Goal: Task Accomplishment & Management: Manage account settings

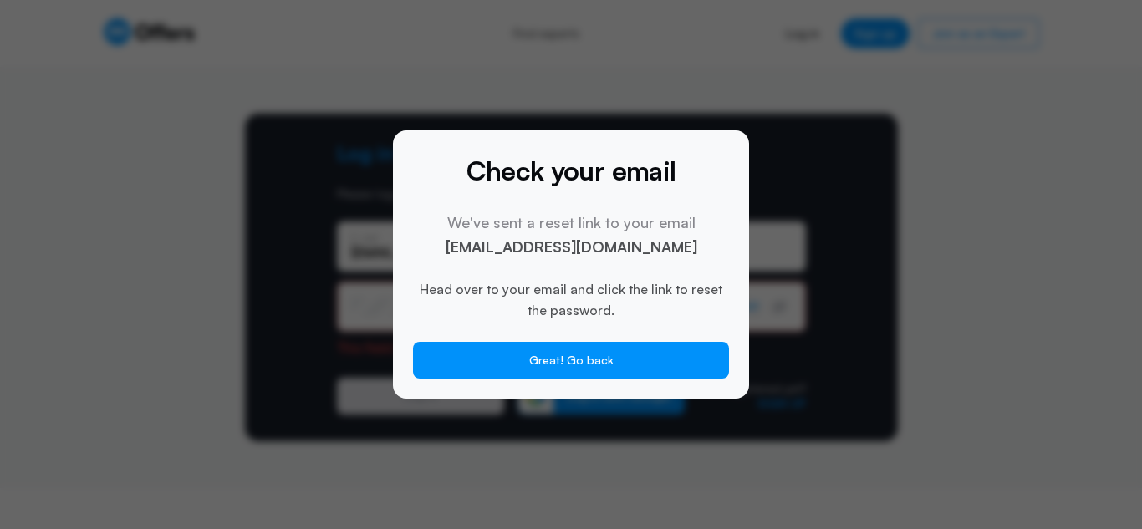
click at [813, 23] on div at bounding box center [571, 264] width 1142 height 529
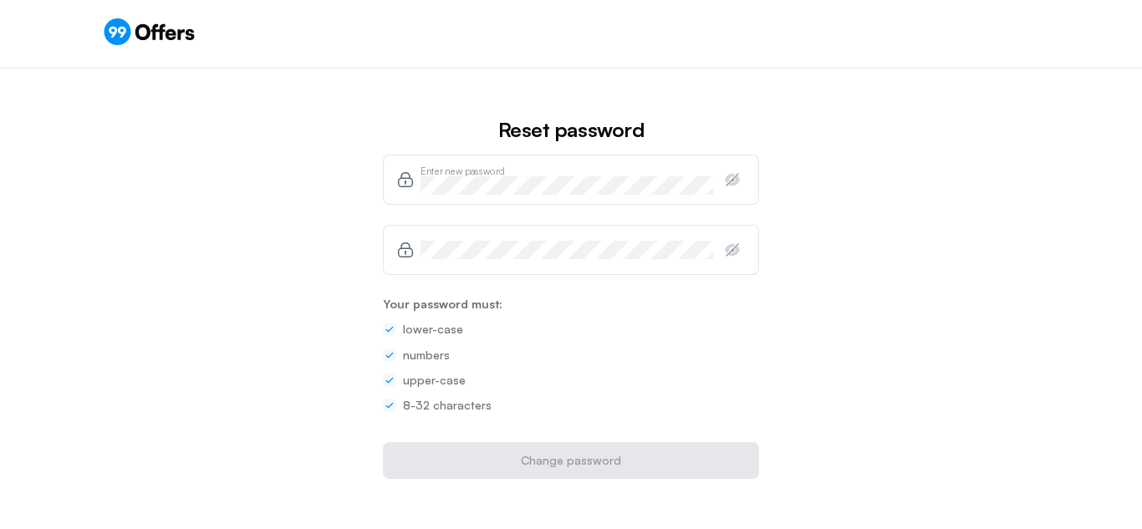
click at [460, 264] on div "Repeat Password" at bounding box center [571, 250] width 376 height 50
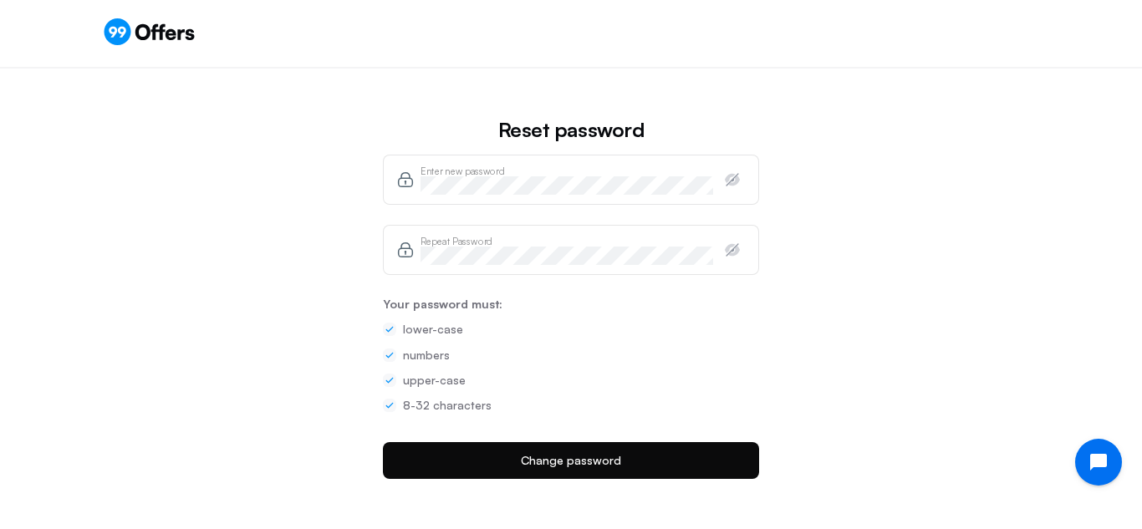
click at [553, 464] on button "Change password" at bounding box center [571, 460] width 376 height 37
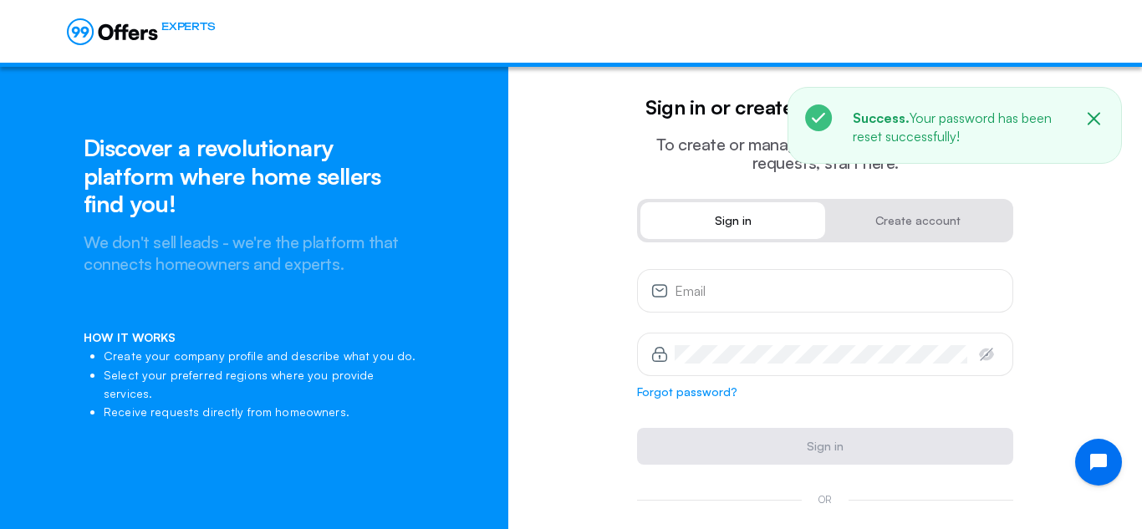
click at [699, 298] on input "email" at bounding box center [836, 291] width 324 height 18
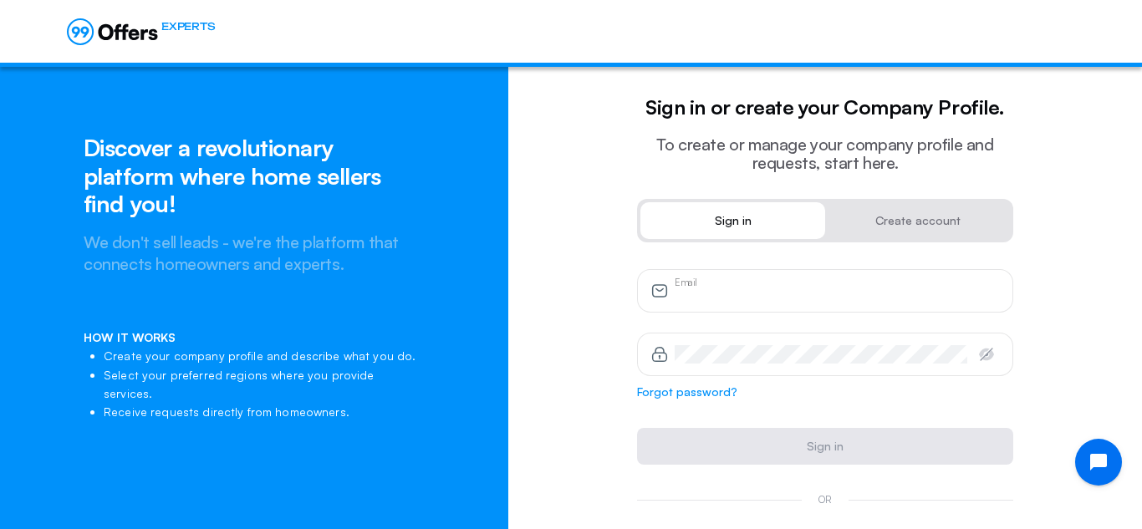
type input "[EMAIL_ADDRESS][DOMAIN_NAME]"
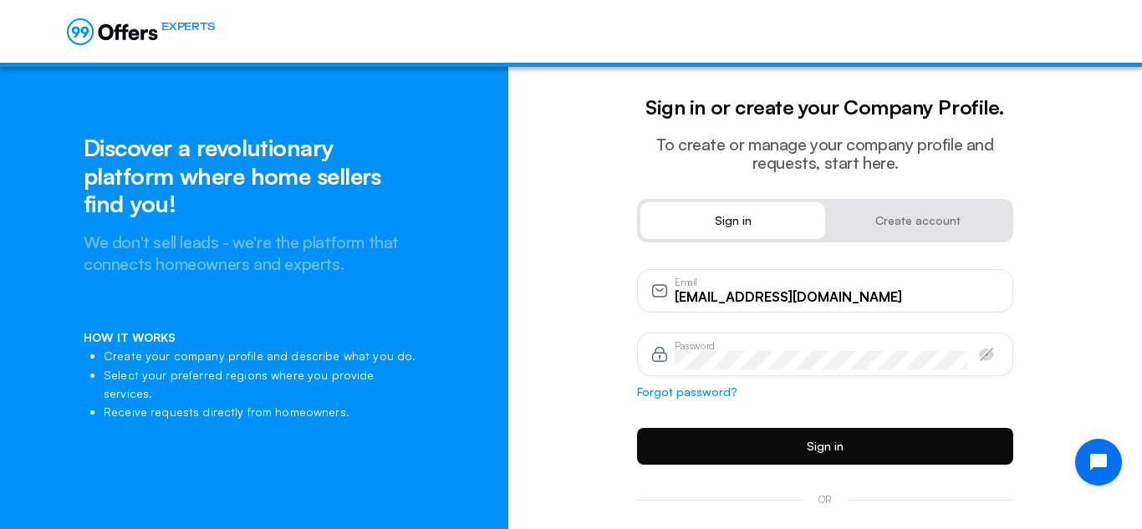
click at [829, 439] on button "Sign in" at bounding box center [825, 446] width 376 height 37
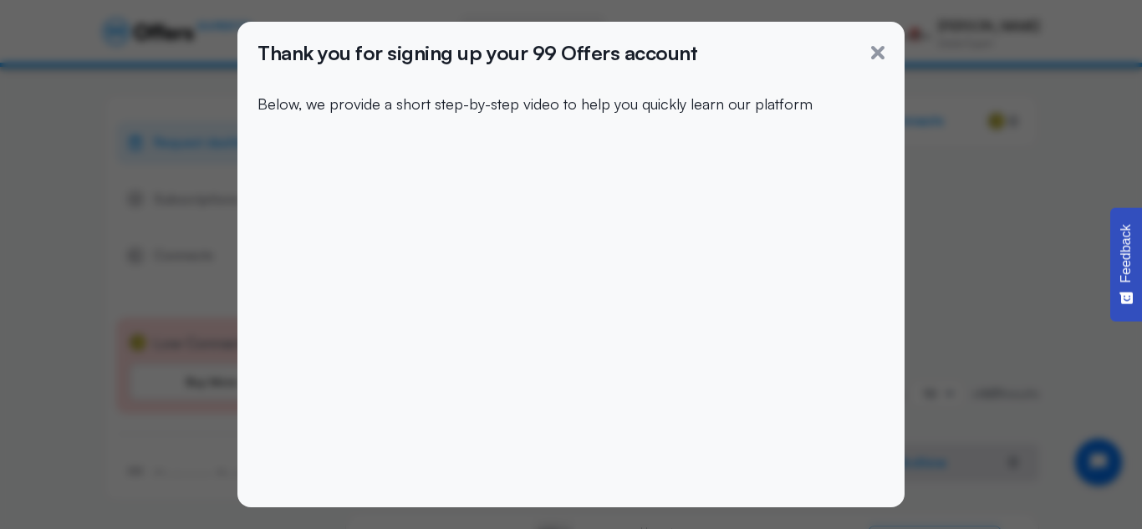
click at [790, 53] on div "Thank you for signing up your 99 Offers account" at bounding box center [570, 53] width 627 height 22
click at [877, 43] on div "Thank you for signing up your 99 Offers account" at bounding box center [570, 53] width 627 height 22
click at [872, 52] on icon "button" at bounding box center [877, 52] width 13 height 13
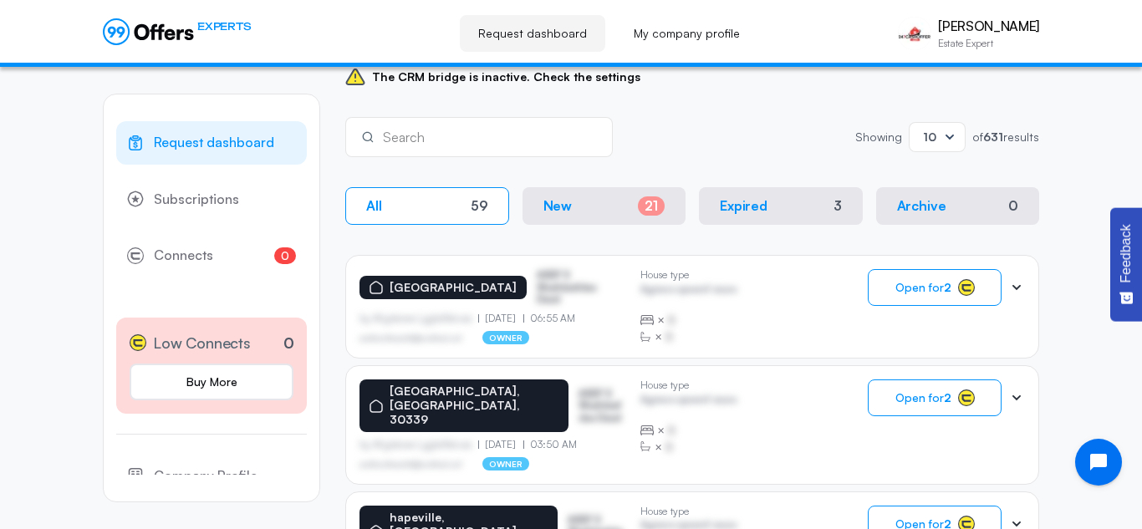
scroll to position [268, 0]
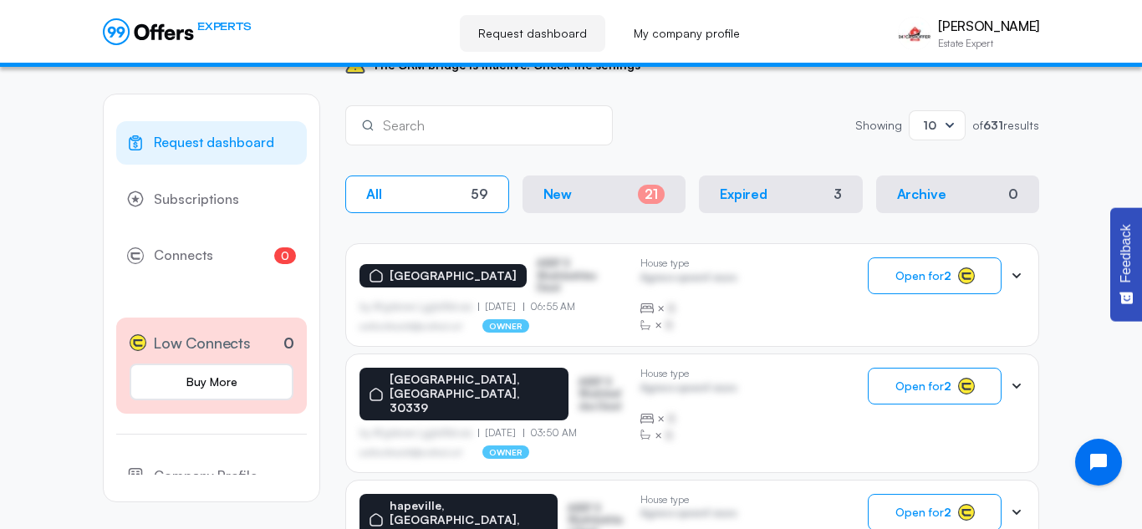
click at [574, 192] on button "New 21" at bounding box center [604, 195] width 164 height 38
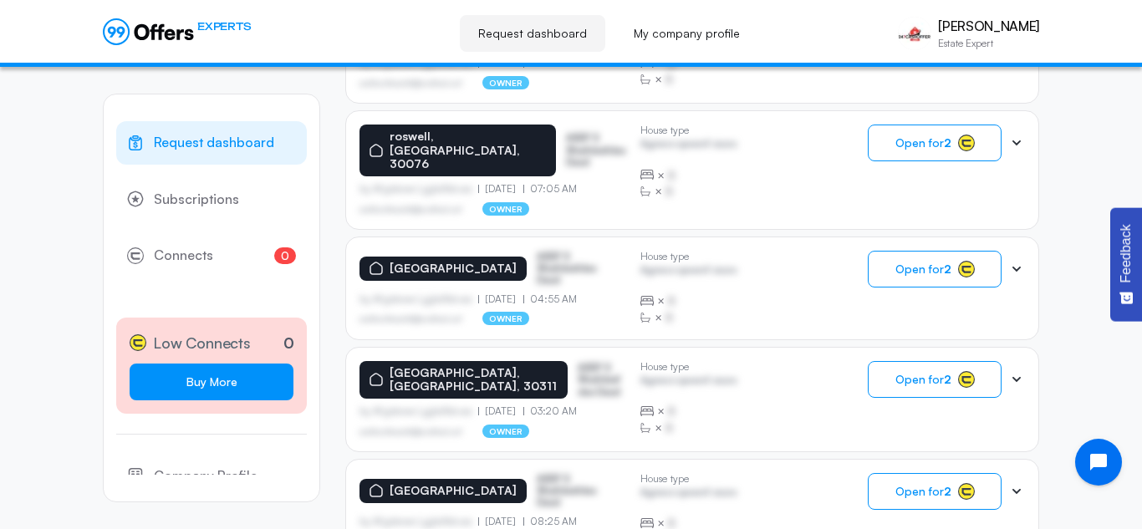
scroll to position [985, 0]
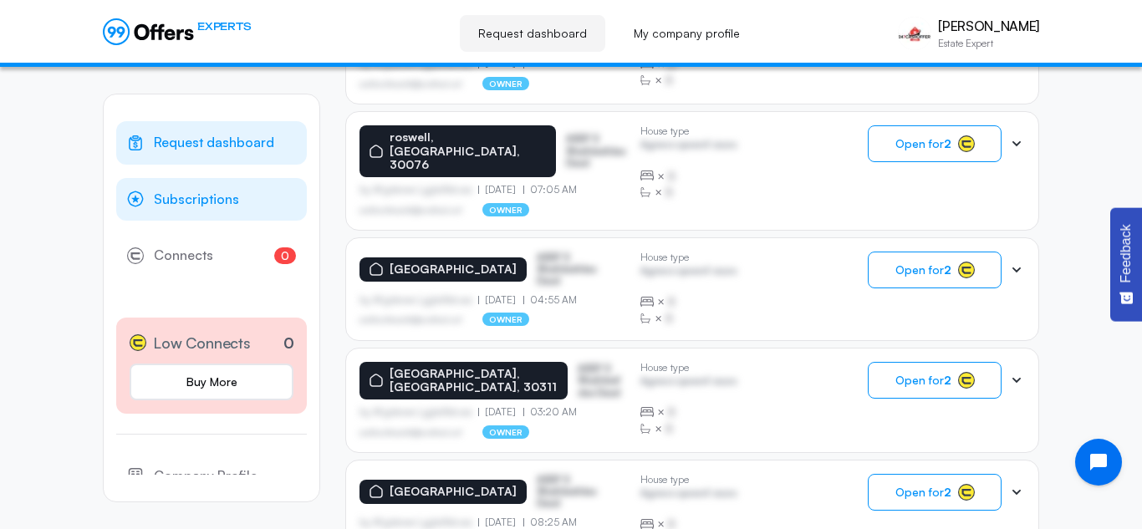
click at [222, 201] on span "Subscriptions" at bounding box center [196, 200] width 85 height 22
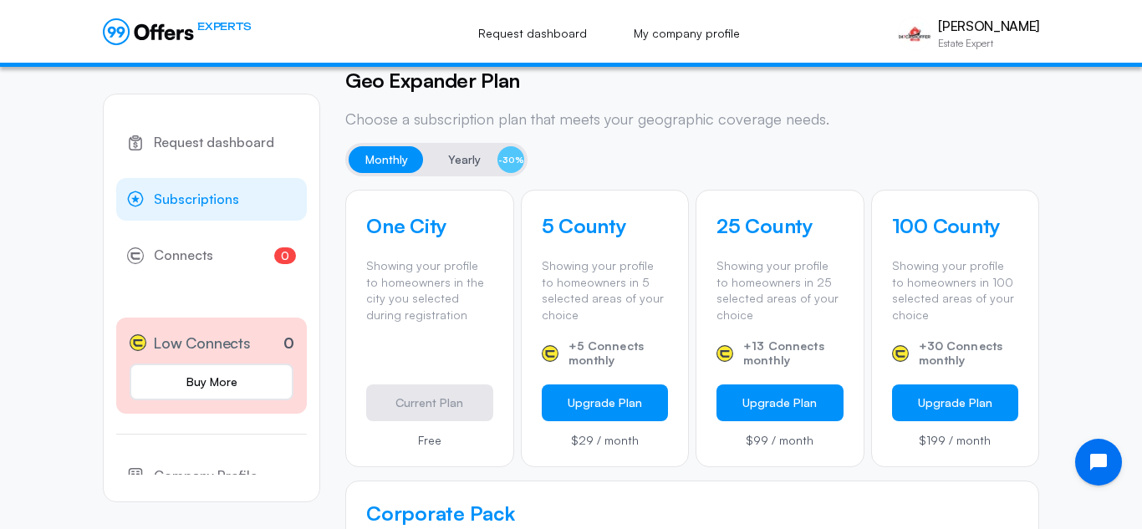
scroll to position [448, 0]
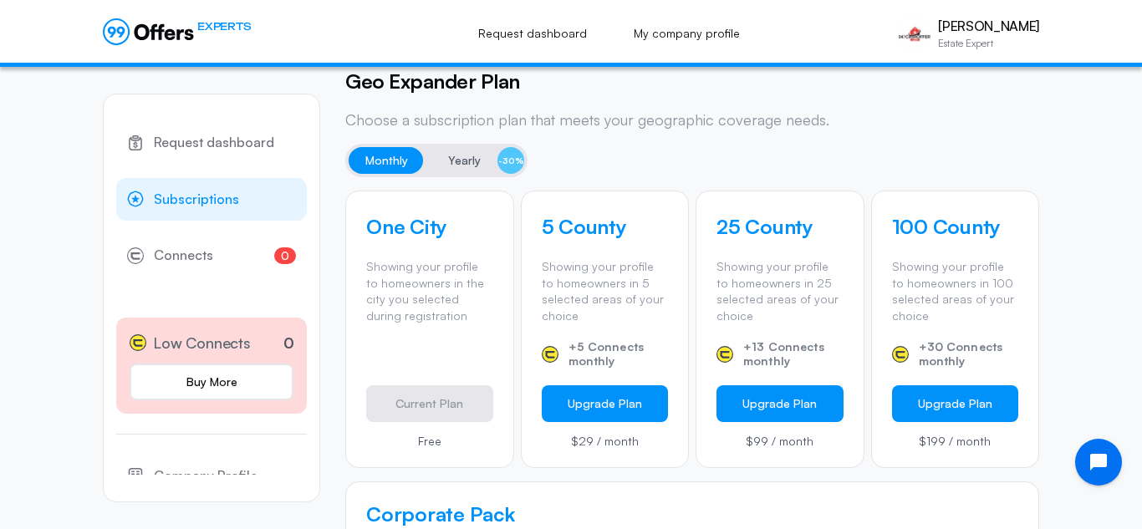
click at [454, 163] on span "Yearly" at bounding box center [464, 160] width 33 height 20
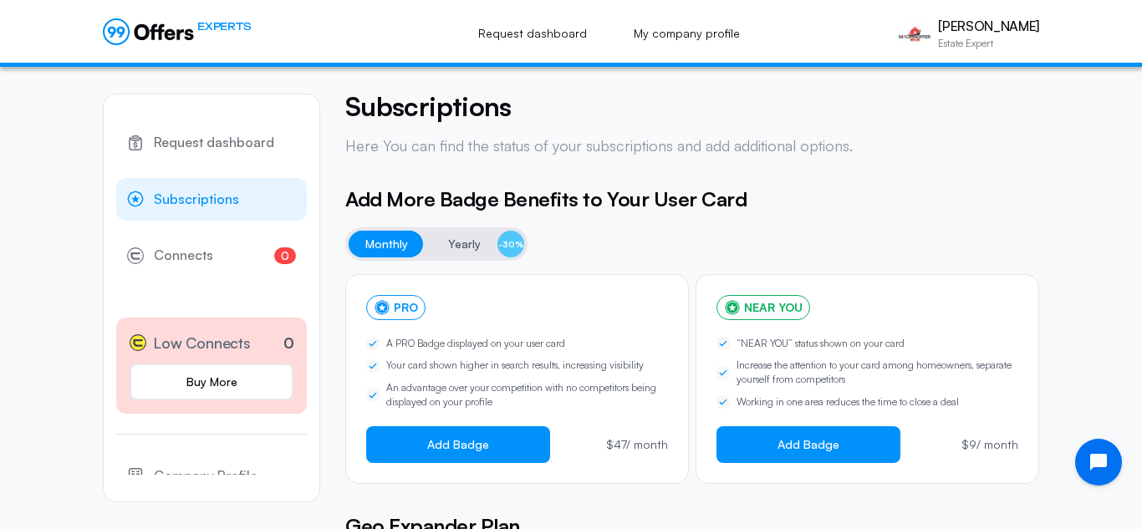
scroll to position [0, 0]
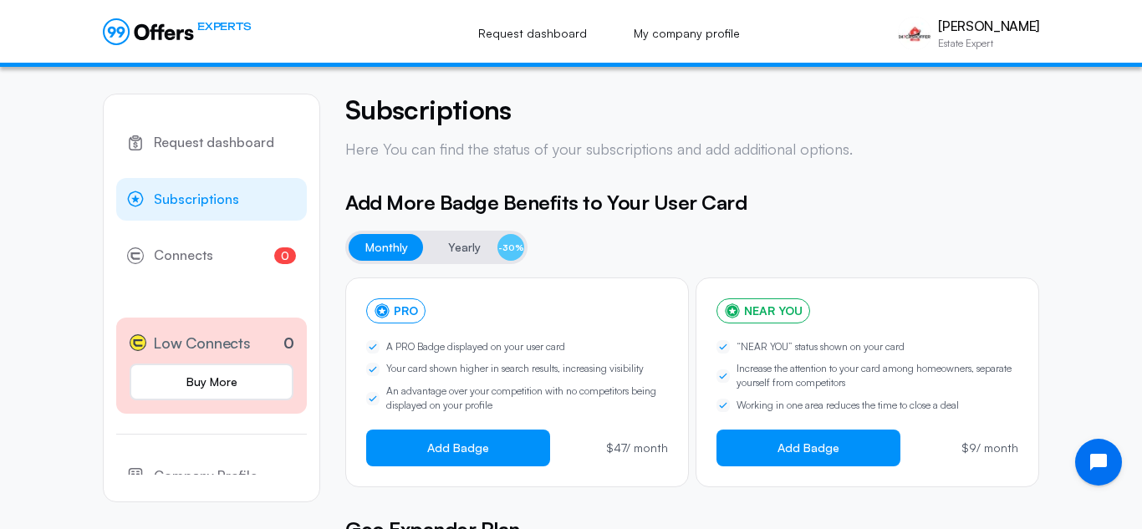
click at [399, 249] on span "Monthly" at bounding box center [386, 247] width 43 height 20
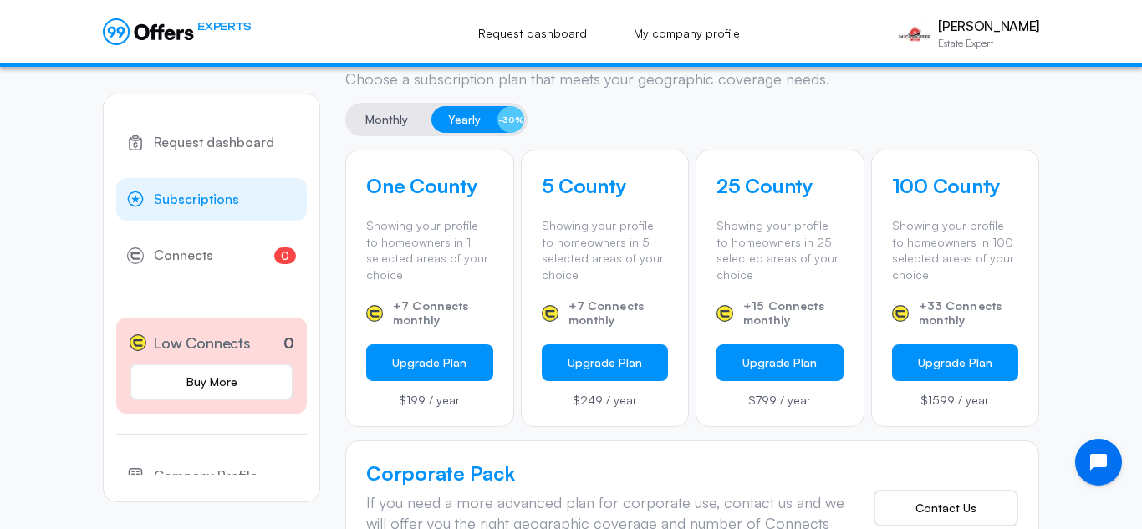
scroll to position [491, 0]
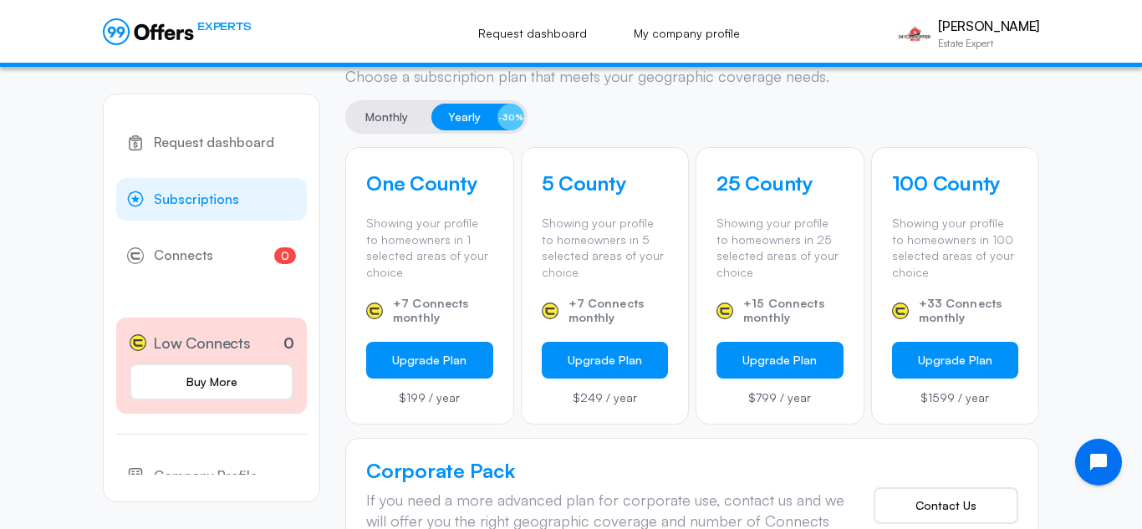
click at [386, 117] on span "Monthly" at bounding box center [386, 117] width 43 height 20
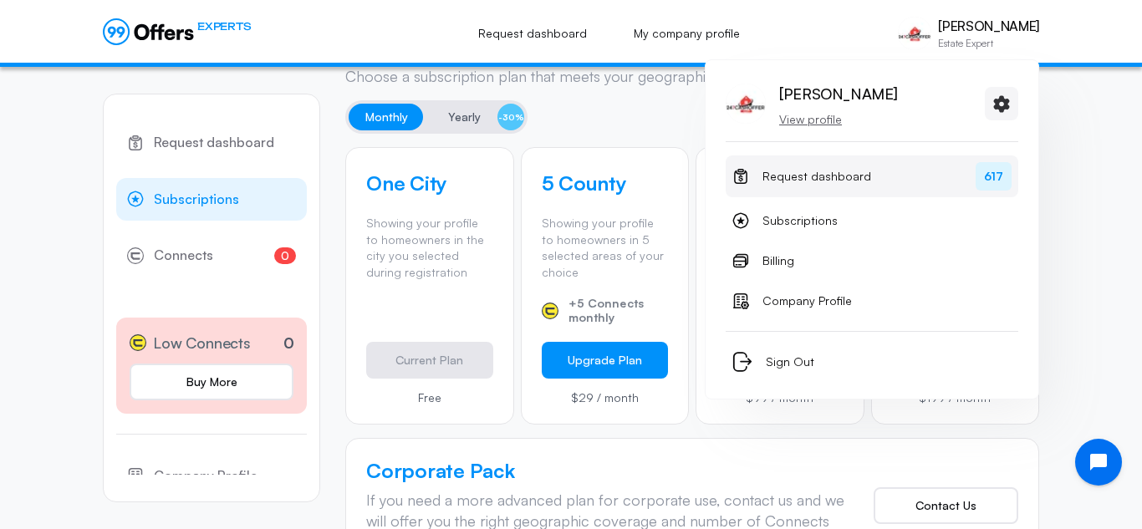
click at [999, 178] on span "617" at bounding box center [993, 176] width 36 height 28
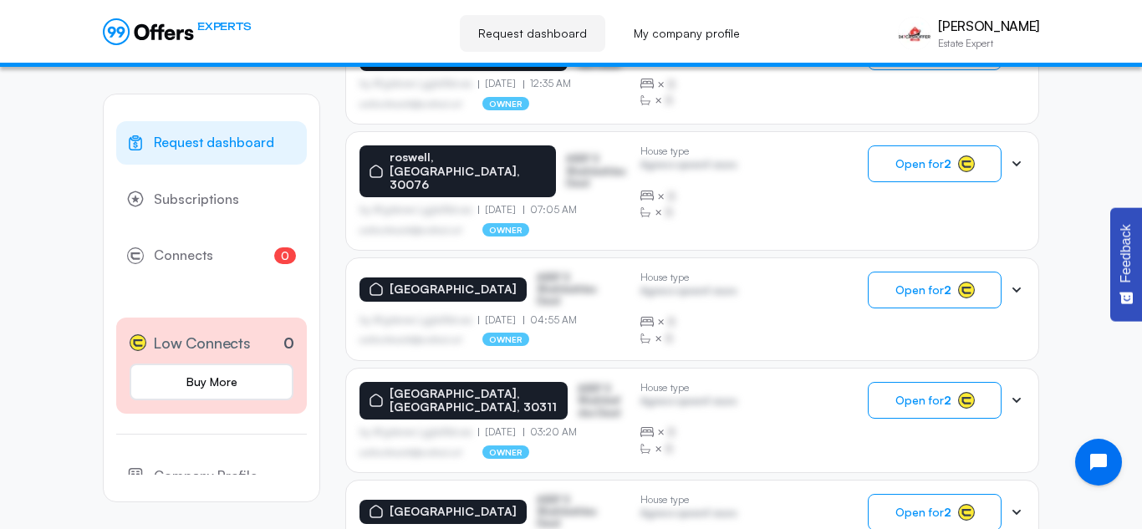
scroll to position [984, 0]
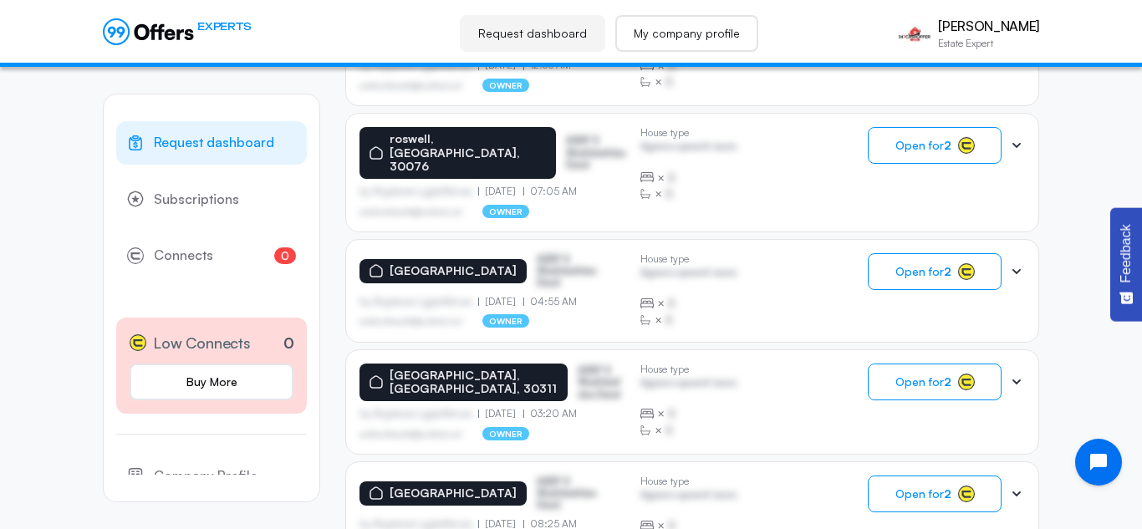
click at [727, 44] on link "My company profile" at bounding box center [686, 33] width 143 height 37
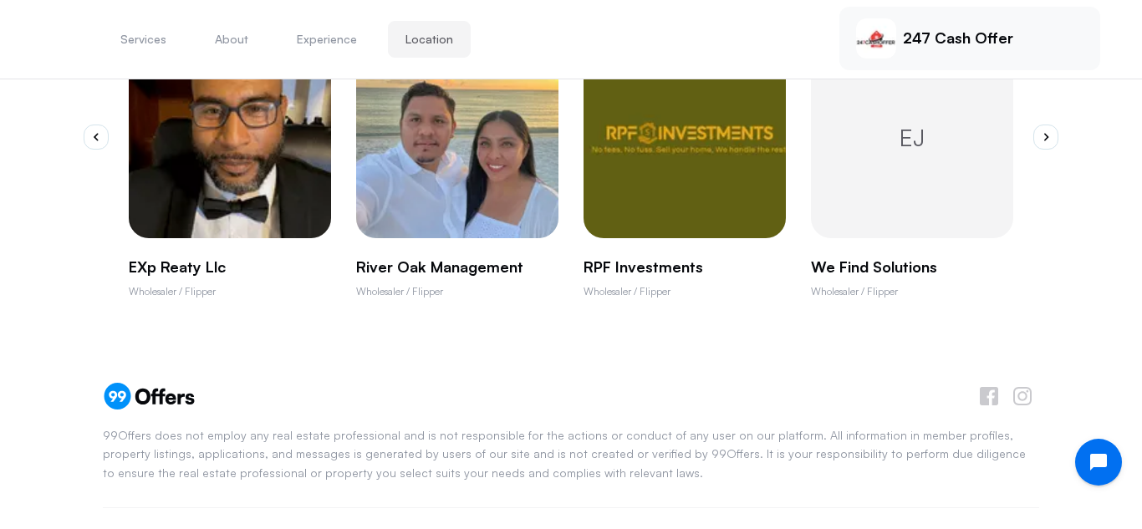
scroll to position [1265, 0]
